Goal: Task Accomplishment & Management: Manage account settings

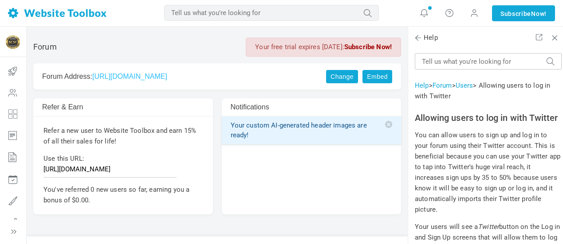
scroll to position [548, 0]
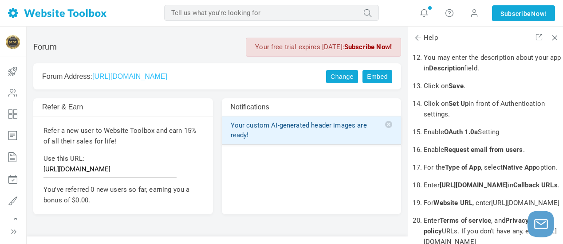
click at [167, 76] on link "https://crypto500club.discussion.community" at bounding box center [129, 77] width 75 height 8
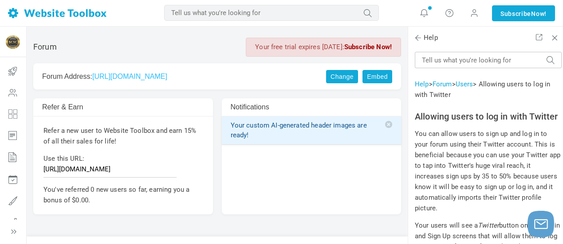
scroll to position [0, 0]
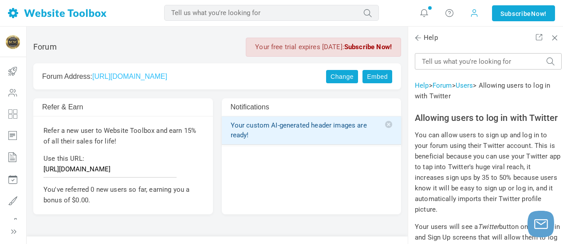
click at [473, 13] on span at bounding box center [474, 13] width 9 height 10
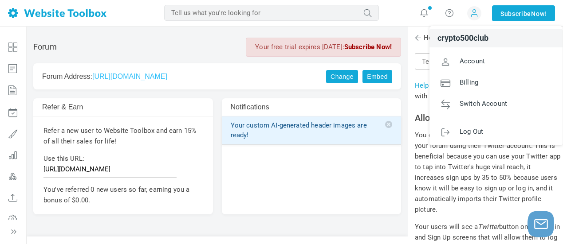
scroll to position [77, 0]
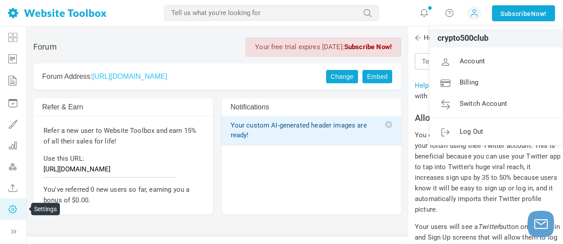
click at [14, 207] on icon at bounding box center [13, 209] width 27 height 21
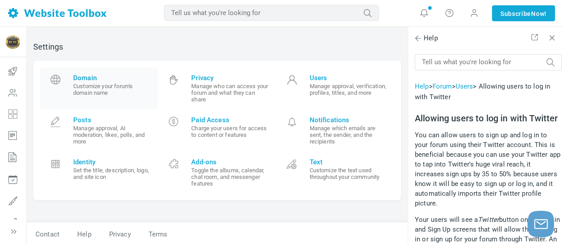
click at [97, 75] on span "Domain" at bounding box center [112, 78] width 78 height 8
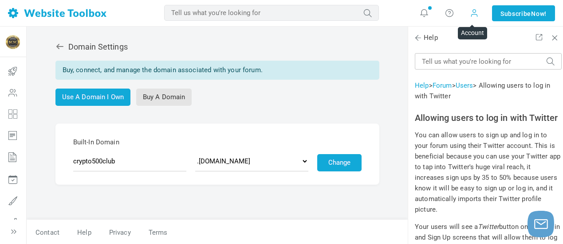
click at [470, 15] on span at bounding box center [474, 13] width 9 height 10
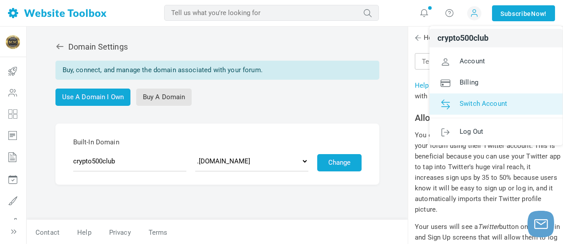
click at [476, 106] on span "Switch Account" at bounding box center [483, 103] width 47 height 8
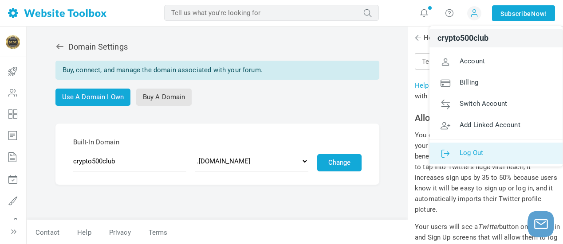
click at [477, 151] on span "Log Out" at bounding box center [472, 153] width 24 height 8
